Goal: Task Accomplishment & Management: Manage account settings

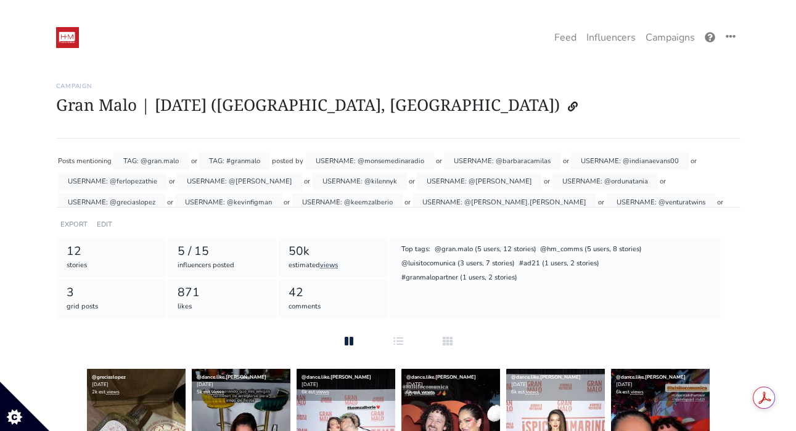
click at [466, 83] on h6 "Campaign" at bounding box center [398, 86] width 684 height 7
click at [102, 222] on link "EDIT" at bounding box center [104, 224] width 15 height 9
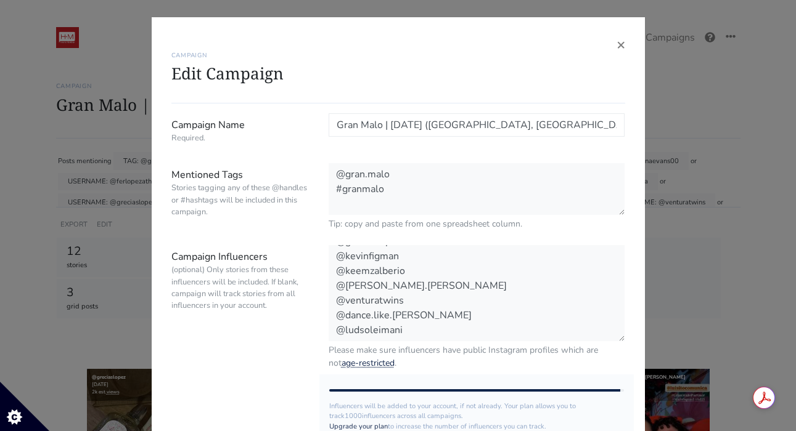
scroll to position [165, 0]
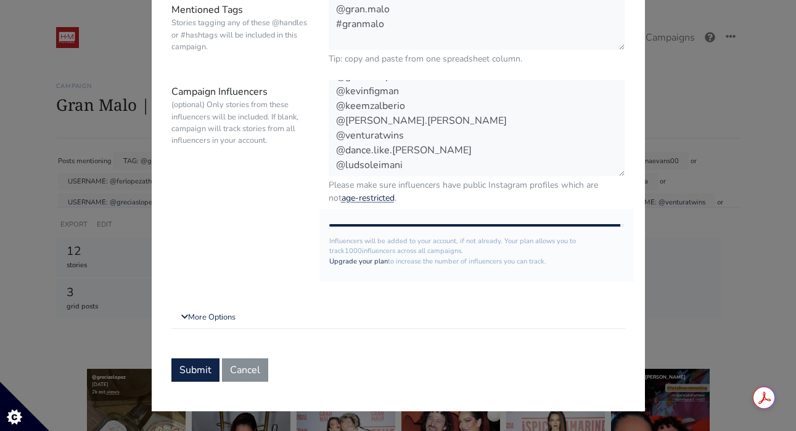
click at [216, 305] on form "Campaign Name Required. Gran Malo | National Taco Day (Miami, FL) Mentioned Tag…" at bounding box center [398, 165] width 454 height 434
click at [216, 320] on link "More Options" at bounding box center [398, 318] width 454 height 22
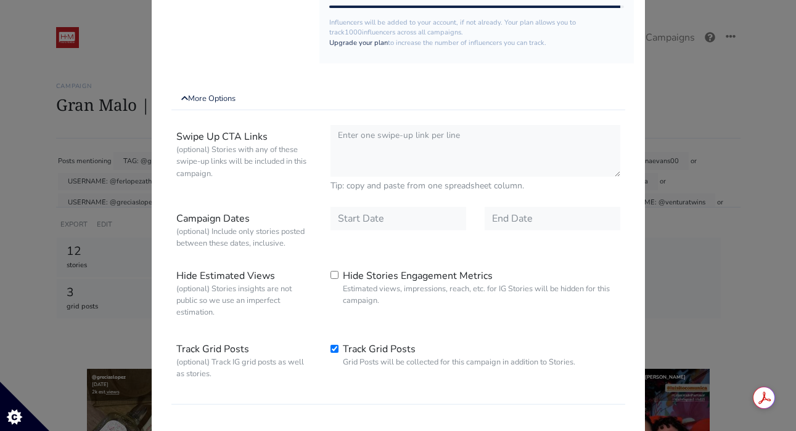
scroll to position [401, 0]
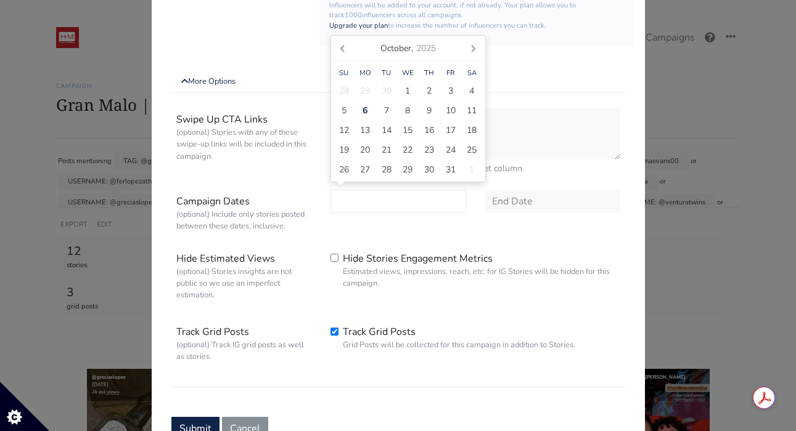
click at [353, 203] on input "text" at bounding box center [398, 201] width 136 height 23
click at [367, 110] on span "6" at bounding box center [364, 110] width 5 height 13
click at [423, 111] on div "9" at bounding box center [429, 110] width 22 height 20
click at [365, 132] on span "13" at bounding box center [365, 130] width 10 height 13
click at [472, 50] on icon at bounding box center [472, 49] width 3 height 6
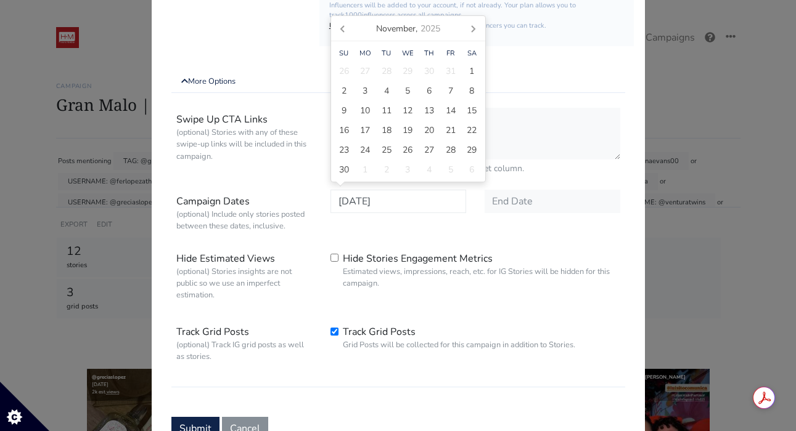
click at [339, 28] on icon at bounding box center [343, 28] width 20 height 20
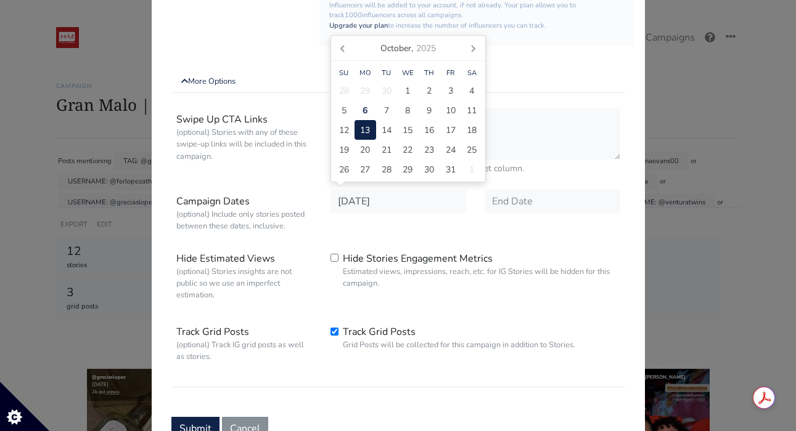
click at [296, 198] on label "Campaign Dates (optional) Include only stories posted between these dates, incl…" at bounding box center [244, 213] width 154 height 47
click at [0, 0] on input "Campaign Name Required." at bounding box center [0, 0] width 0 height 0
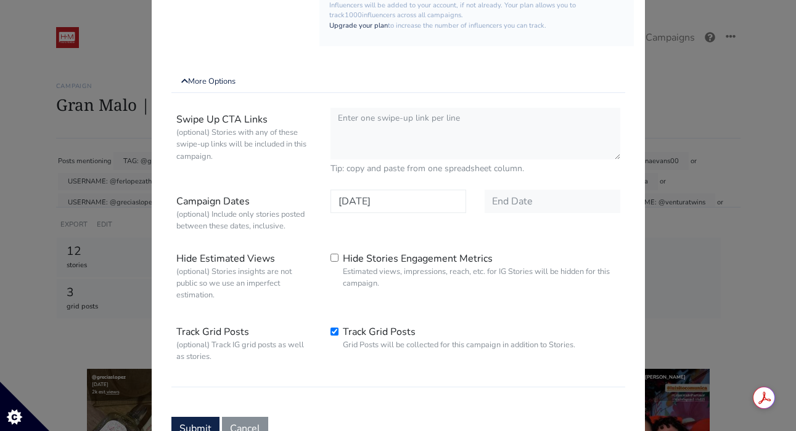
click at [353, 200] on input "2025-10-13" at bounding box center [398, 201] width 136 height 23
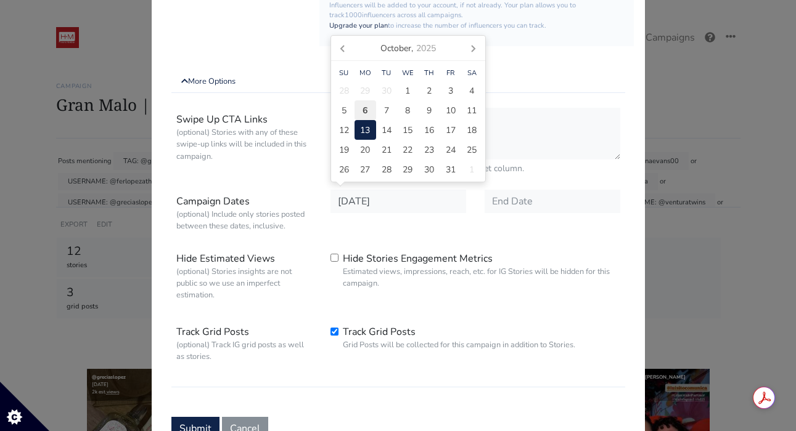
click at [362, 110] on span "6" at bounding box center [364, 110] width 5 height 13
type input "[DATE]"
click at [512, 200] on input "text" at bounding box center [552, 201] width 136 height 23
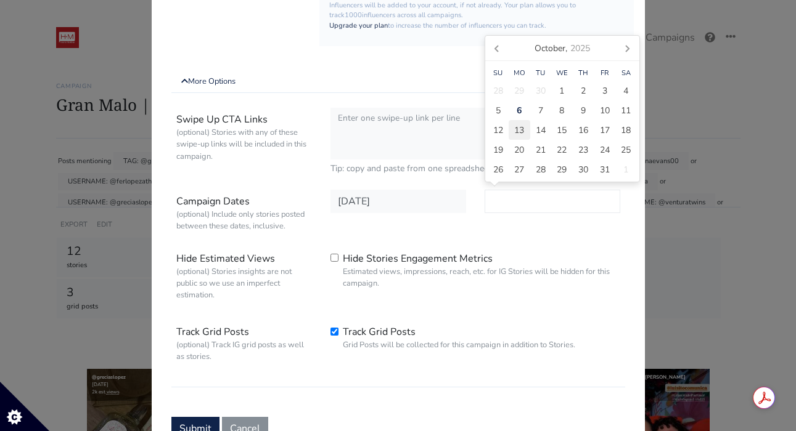
click at [520, 134] on span "13" at bounding box center [519, 130] width 10 height 13
type input "2025-10-13"
click at [470, 256] on label "Hide Stories Engagement Metrics Estimated views, impressions, reach, etc. for I…" at bounding box center [481, 270] width 277 height 38
click at [0, 0] on input "Hide Stories Engagement Metrics Estimated views, impressions, reach, etc. for I…" at bounding box center [0, 0] width 0 height 0
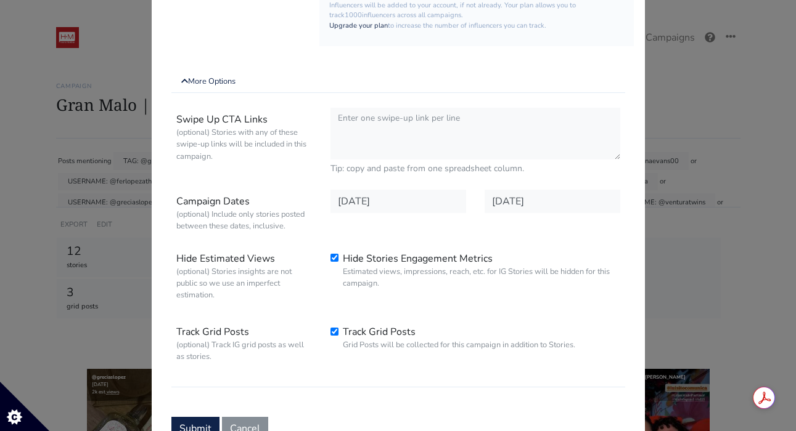
click at [459, 256] on label "Hide Stories Engagement Metrics Estimated views, impressions, reach, etc. for I…" at bounding box center [481, 270] width 277 height 38
checkbox input "false"
click at [0, 0] on input "Hide Stories Engagement Metrics Estimated views, impressions, reach, etc. for I…" at bounding box center [0, 0] width 0 height 0
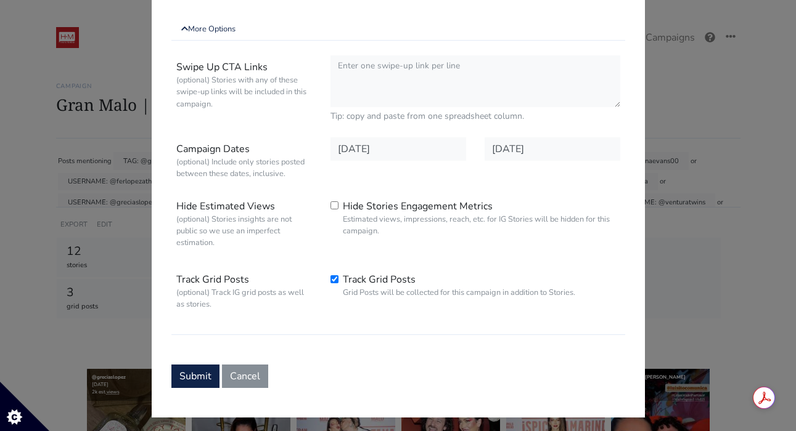
scroll to position [460, 0]
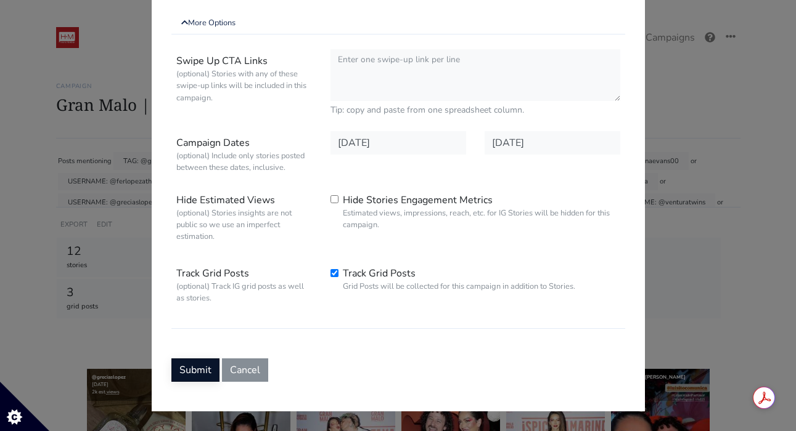
click at [194, 373] on button "Submit" at bounding box center [195, 370] width 48 height 23
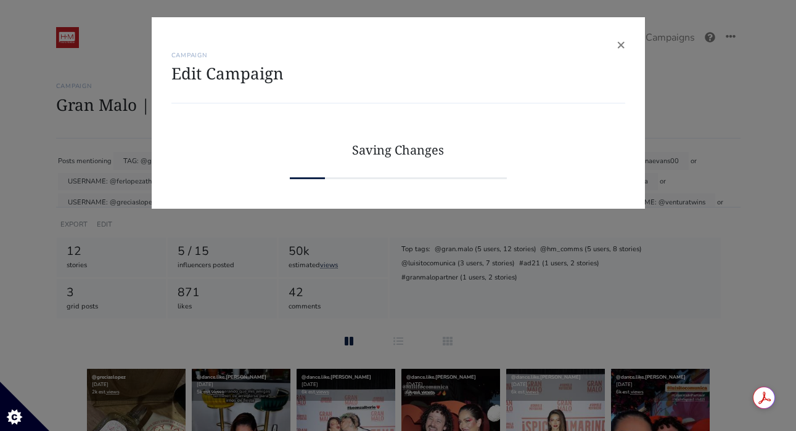
scroll to position [0, 0]
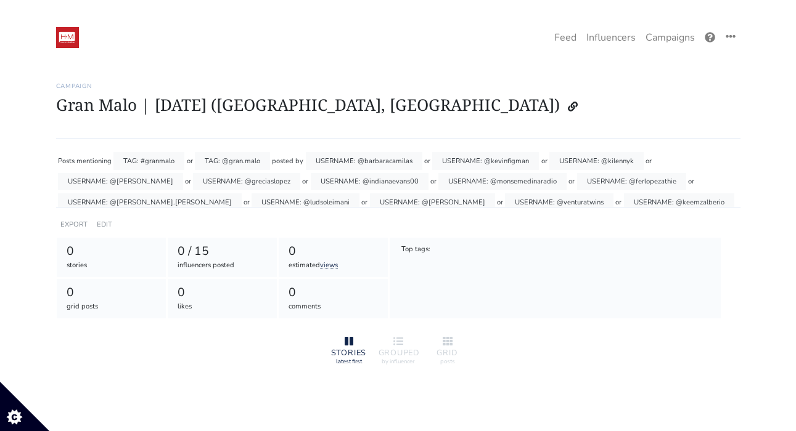
scroll to position [28, 0]
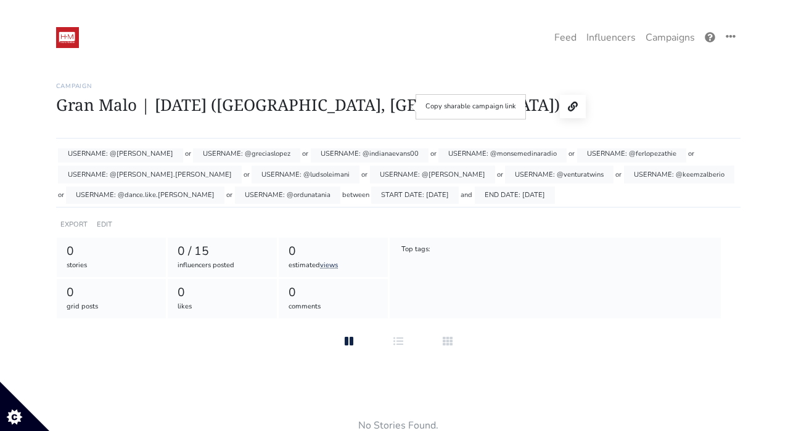
click at [568, 111] on icon at bounding box center [573, 107] width 10 height 10
